Goal: Task Accomplishment & Management: Manage account settings

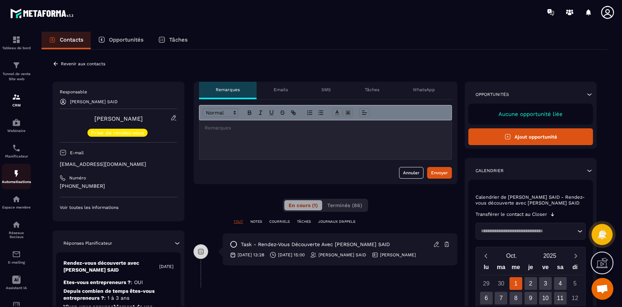
click at [15, 181] on p "Automatisations" at bounding box center [16, 182] width 29 height 4
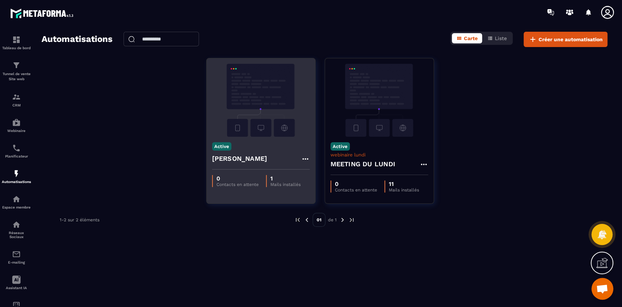
click at [259, 152] on div "[PERSON_NAME]" at bounding box center [261, 160] width 98 height 17
click at [304, 161] on icon at bounding box center [305, 158] width 9 height 9
click at [321, 176] on link "Modifier" at bounding box center [323, 175] width 39 height 16
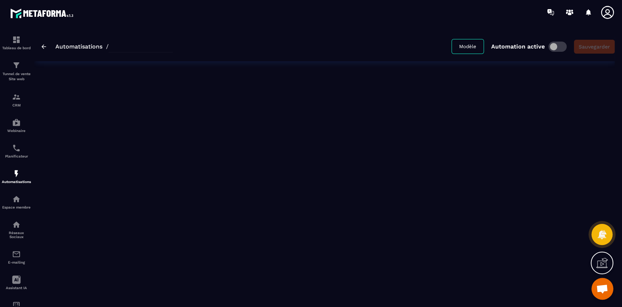
type input "******"
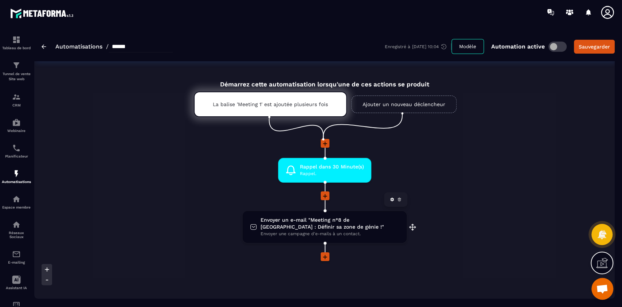
click at [313, 229] on span "Envoyer un e-mail "Meeting n°8 de [GEOGRAPHIC_DATA] : Définir sa zone de génie …" at bounding box center [329, 223] width 138 height 14
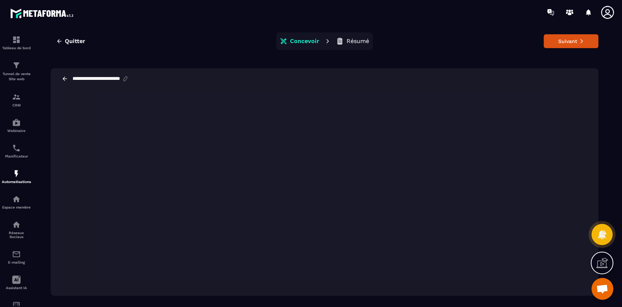
scroll to position [16, 0]
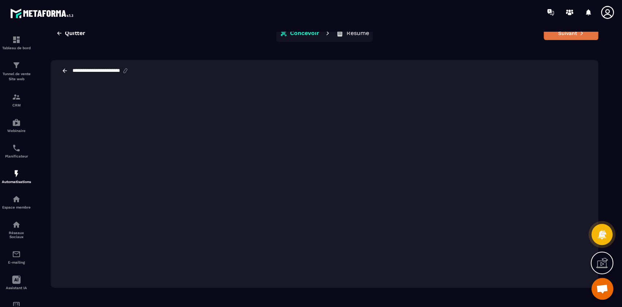
click at [564, 35] on button "Suivant" at bounding box center [570, 33] width 55 height 14
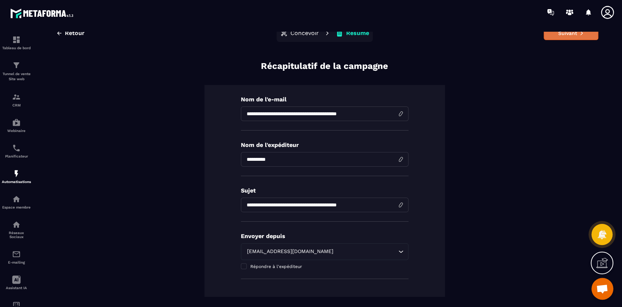
click at [579, 35] on icon at bounding box center [581, 33] width 5 height 5
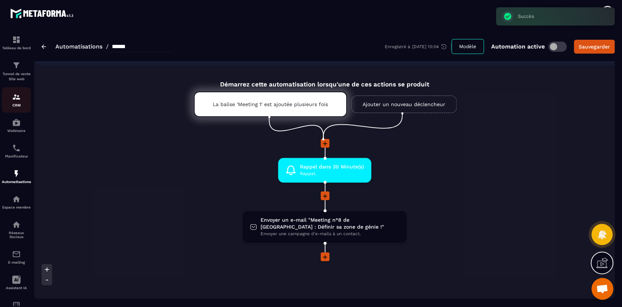
click at [15, 103] on p "CRM" at bounding box center [16, 105] width 29 height 4
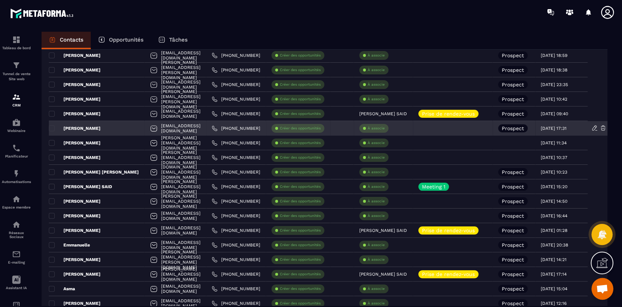
scroll to position [94, 0]
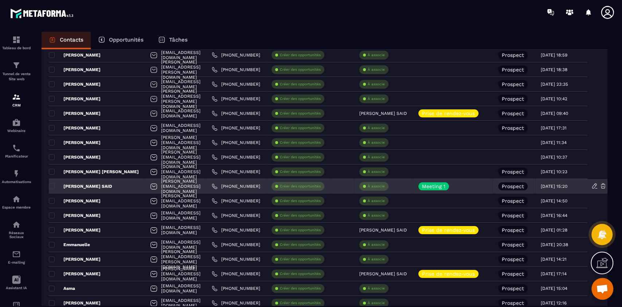
click at [79, 185] on p "[PERSON_NAME] SAID" at bounding box center [80, 186] width 63 height 6
